Goal: Register for event/course

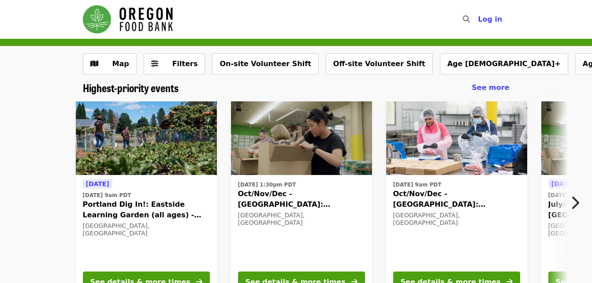
click at [576, 201] on icon "chevron-right icon" at bounding box center [574, 202] width 9 height 17
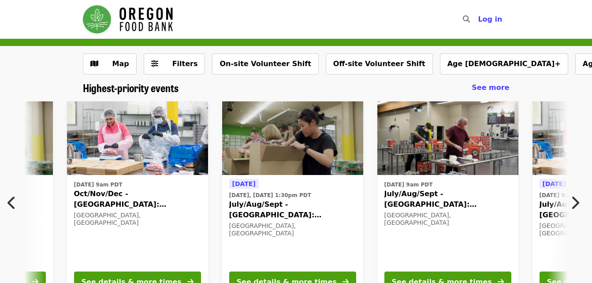
click at [576, 201] on icon "chevron-right icon" at bounding box center [574, 202] width 9 height 17
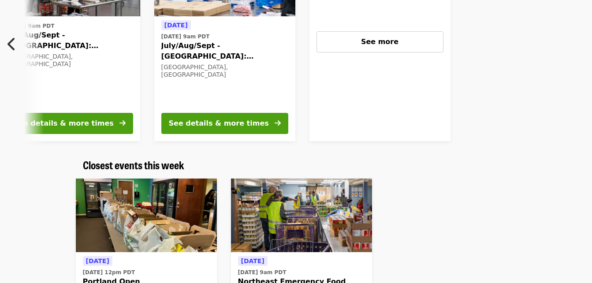
scroll to position [141, 0]
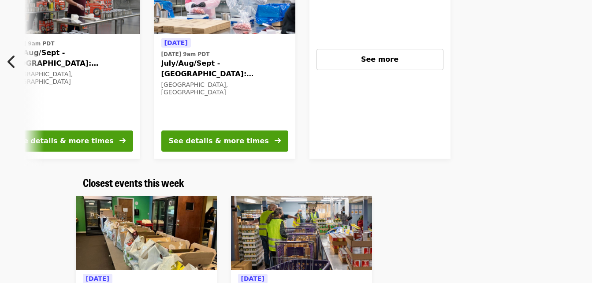
click at [7, 60] on icon "chevron-left icon" at bounding box center [11, 61] width 9 height 17
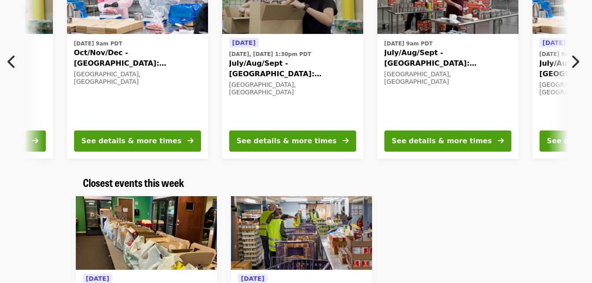
click at [7, 60] on icon "chevron-left icon" at bounding box center [11, 61] width 9 height 17
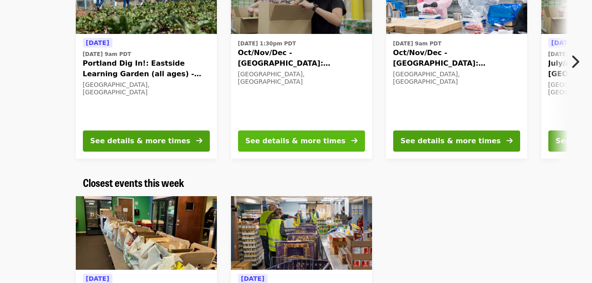
click at [270, 138] on div "See details & more times" at bounding box center [295, 141] width 100 height 11
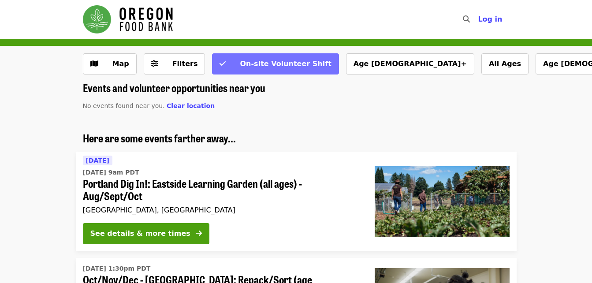
click at [262, 66] on span "On-site Volunteer Shift" at bounding box center [285, 63] width 91 height 8
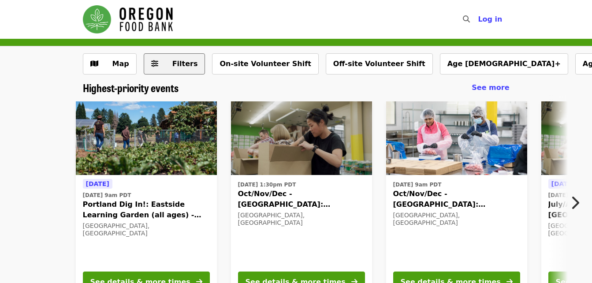
click at [179, 66] on span "Filters" at bounding box center [185, 63] width 26 height 8
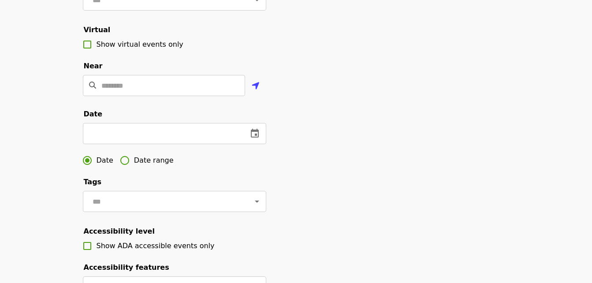
scroll to position [220, 0]
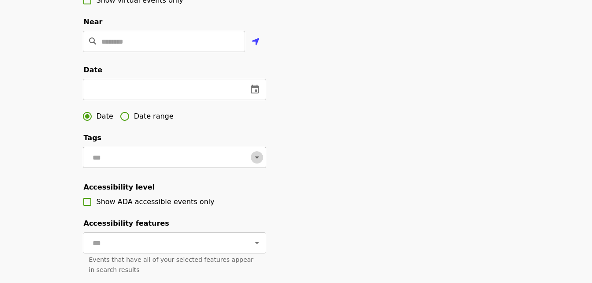
click at [255, 159] on icon "Open" at bounding box center [257, 157] width 4 height 2
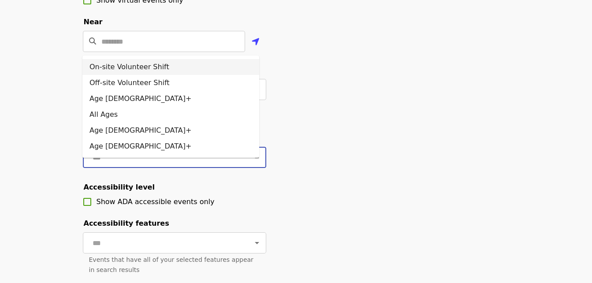
click at [163, 67] on li "On-site Volunteer Shift" at bounding box center [170, 67] width 177 height 16
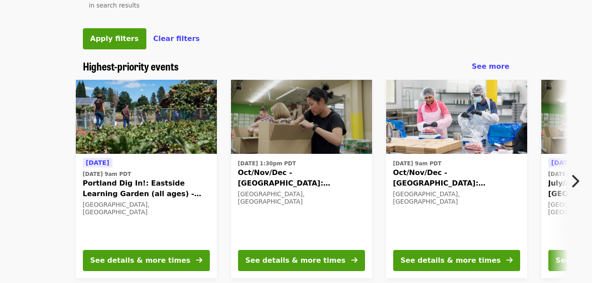
scroll to position [529, 0]
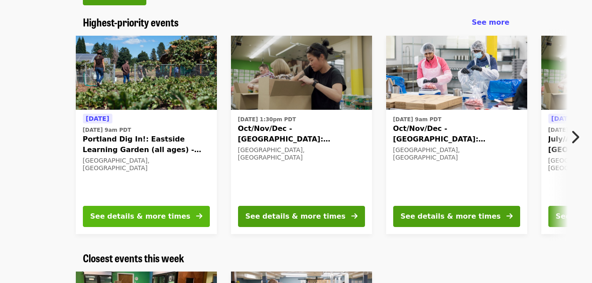
click at [162, 222] on div "See details & more times" at bounding box center [140, 216] width 100 height 11
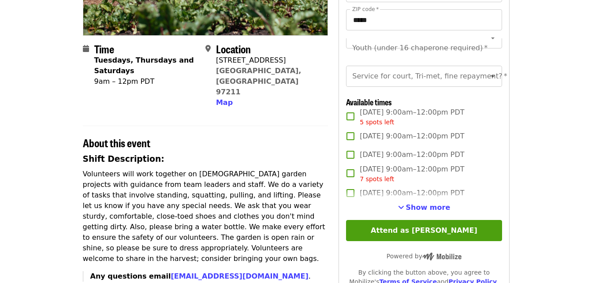
scroll to position [220, 0]
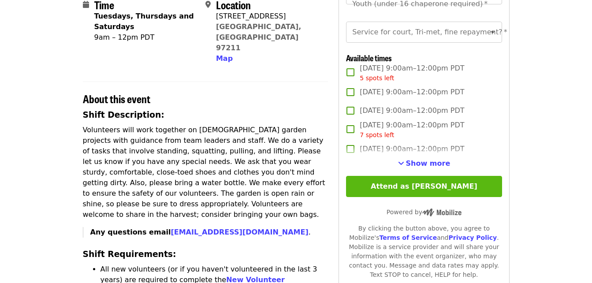
click at [420, 197] on button "Attend as [PERSON_NAME]" at bounding box center [424, 186] width 156 height 21
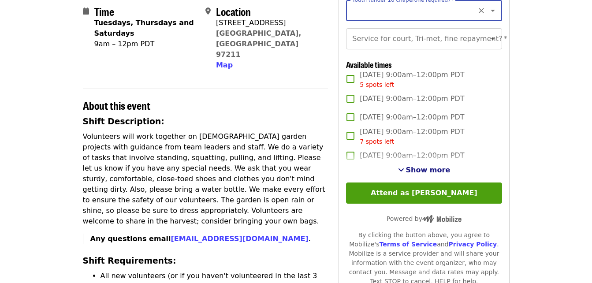
click at [435, 174] on span "Show more" at bounding box center [428, 170] width 45 height 8
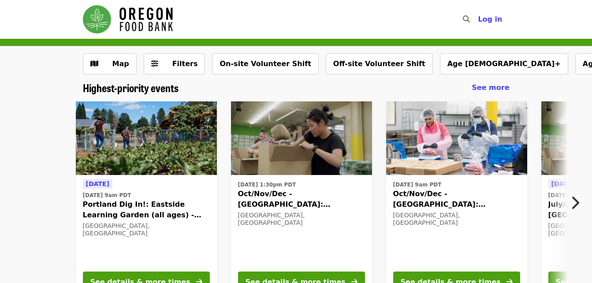
click at [577, 204] on icon "chevron-right icon" at bounding box center [574, 202] width 9 height 17
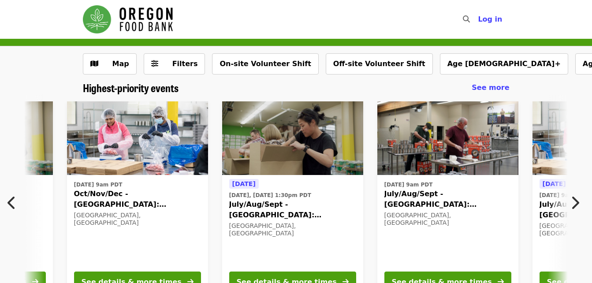
click at [283, 203] on span "July/Aug/Sept - [GEOGRAPHIC_DATA]: Repack/Sort (age [DEMOGRAPHIC_DATA]+)" at bounding box center [292, 209] width 127 height 21
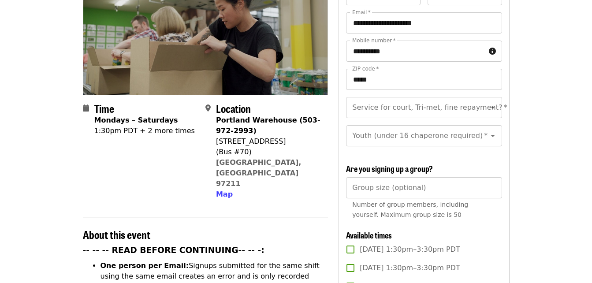
scroll to position [88, 0]
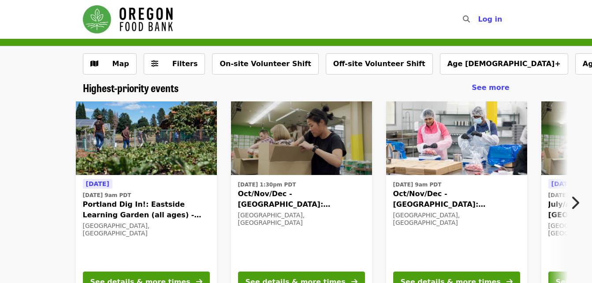
scroll to position [44, 0]
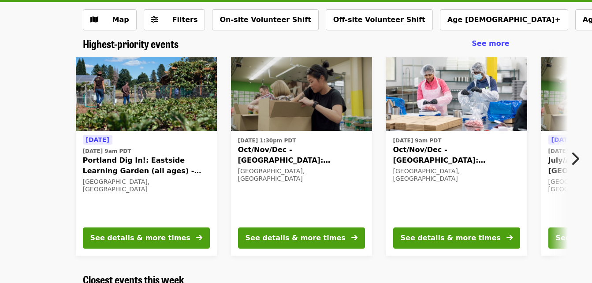
click at [577, 157] on icon "chevron-right icon" at bounding box center [574, 158] width 9 height 17
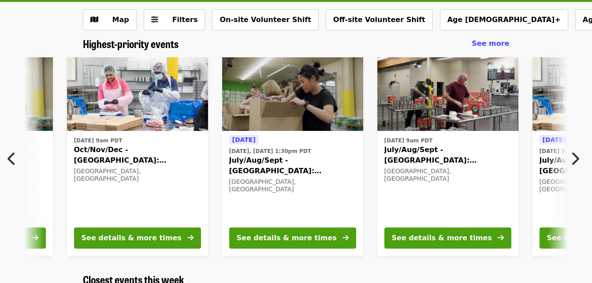
click at [577, 160] on icon "chevron-right icon" at bounding box center [574, 158] width 9 height 17
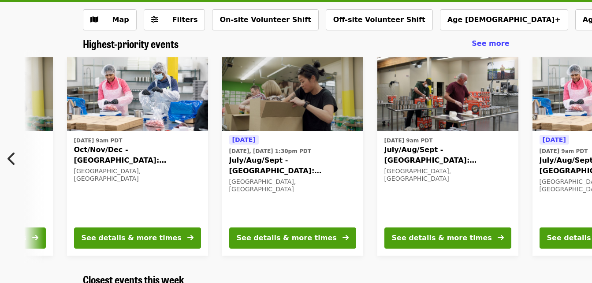
scroll to position [0, 698]
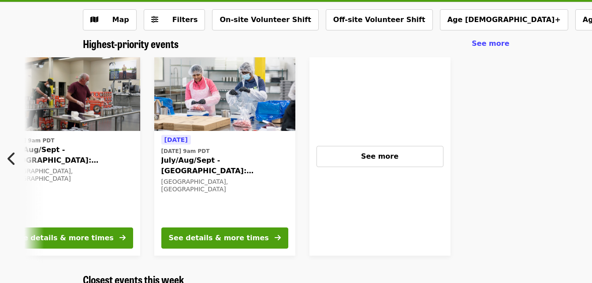
click at [191, 160] on span "July/Aug/Sept - [GEOGRAPHIC_DATA]: Repack/Sort (age [DEMOGRAPHIC_DATA]+)" at bounding box center [224, 165] width 127 height 21
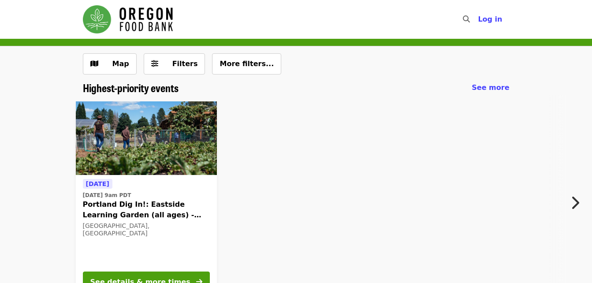
scroll to position [44, 0]
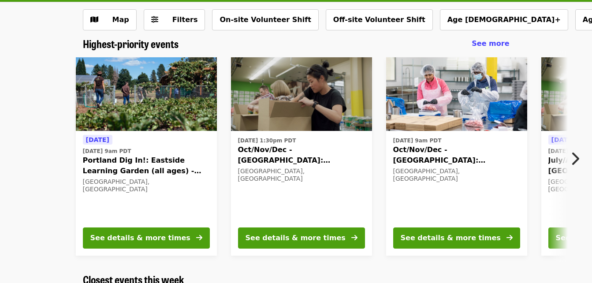
click at [327, 133] on div "[DATE] 1:30pm PDT Oct/Nov/Dec - [GEOGRAPHIC_DATA]: Repack/Sort (age [DEMOGRAPHI…" at bounding box center [301, 193] width 141 height 124
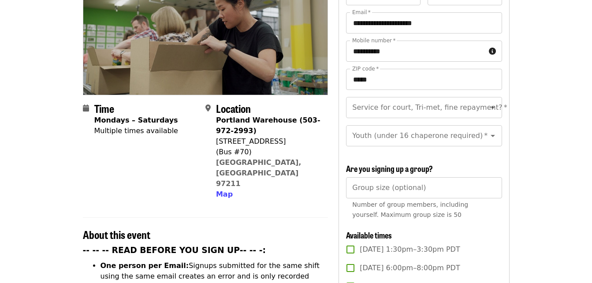
scroll to position [88, 0]
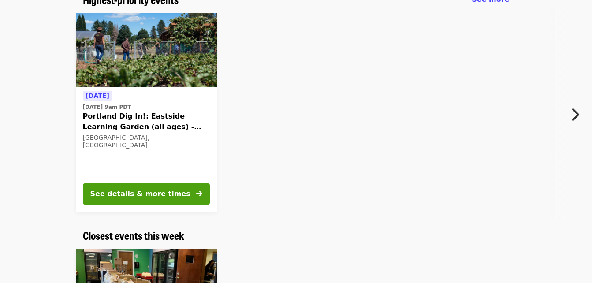
scroll to position [44, 0]
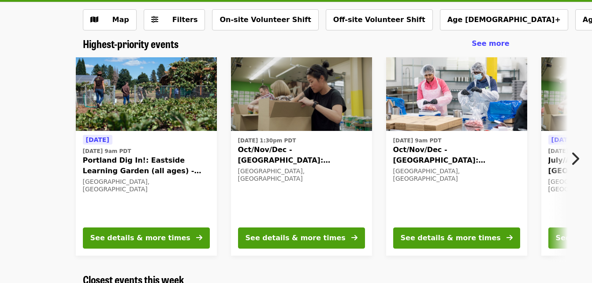
click at [576, 157] on icon "chevron-right icon" at bounding box center [574, 158] width 9 height 17
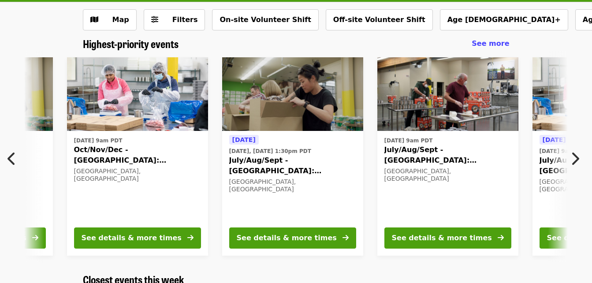
click at [577, 156] on icon "chevron-right icon" at bounding box center [574, 158] width 9 height 17
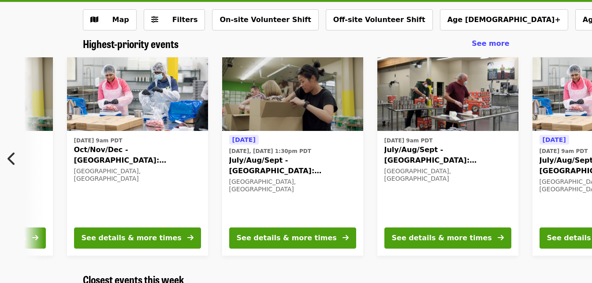
scroll to position [0, 698]
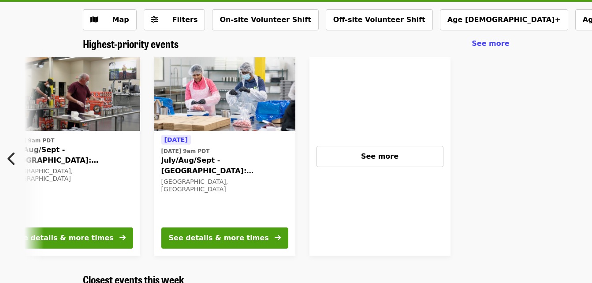
click at [10, 160] on icon "chevron-left icon" at bounding box center [11, 158] width 9 height 17
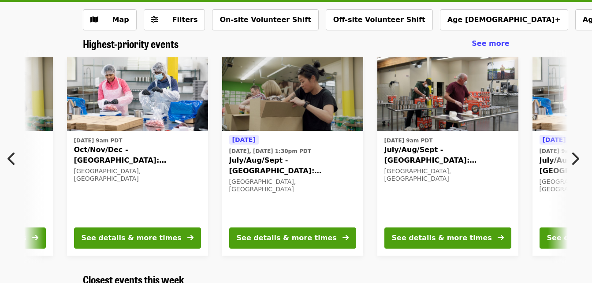
click at [427, 148] on span "July/Aug/Sept - [GEOGRAPHIC_DATA]: Repack/Sort (age [DEMOGRAPHIC_DATA]+)" at bounding box center [447, 155] width 127 height 21
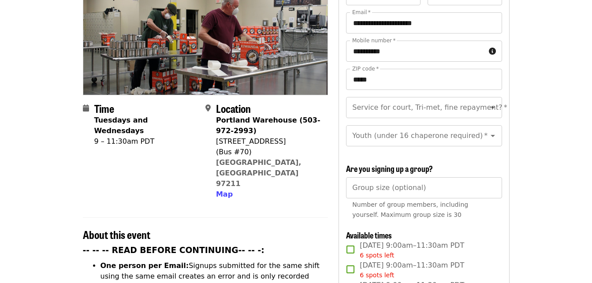
scroll to position [88, 0]
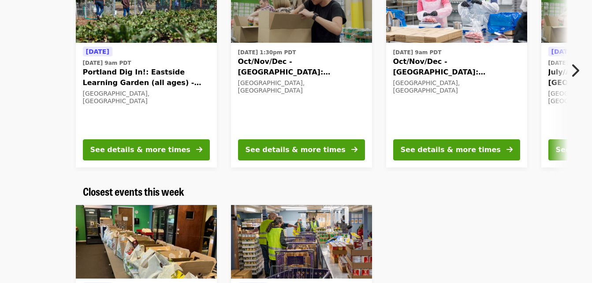
scroll to position [176, 0]
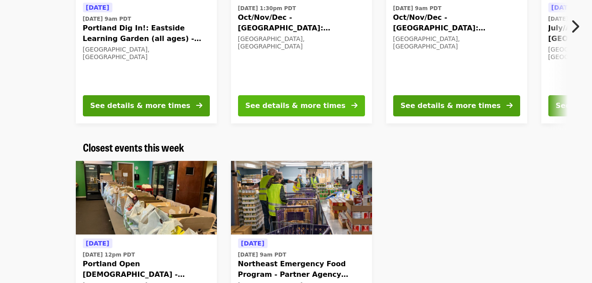
click at [294, 109] on div "See details & more times" at bounding box center [295, 105] width 100 height 11
